Goal: Information Seeking & Learning: Check status

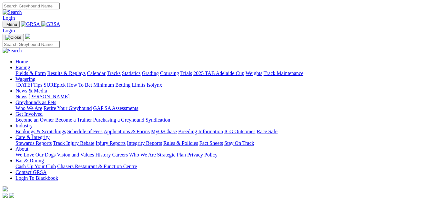
click at [71, 70] on link "Results & Replays" at bounding box center [66, 72] width 38 height 5
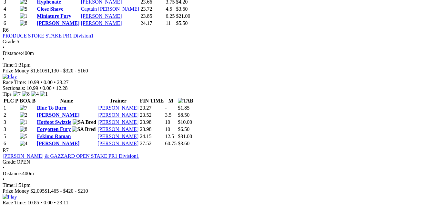
scroll to position [904, 0]
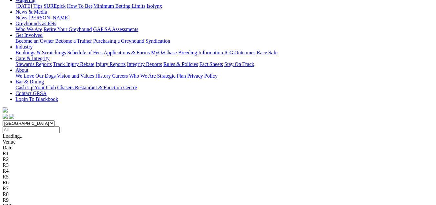
scroll to position [97, 0]
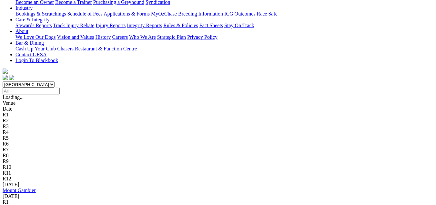
scroll to position [161, 0]
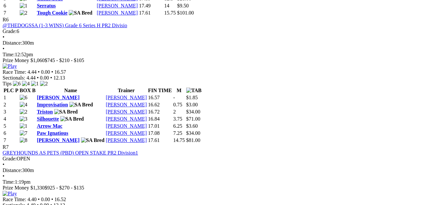
scroll to position [904, 0]
